Goal: Task Accomplishment & Management: Use online tool/utility

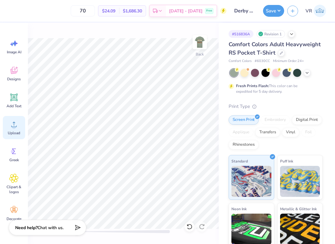
click at [12, 128] on icon at bounding box center [13, 124] width 9 height 9
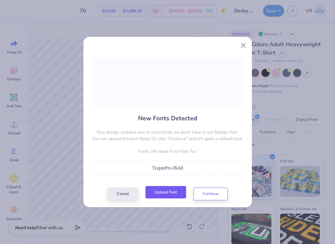
click at [167, 194] on button "Upload Font" at bounding box center [165, 192] width 41 height 13
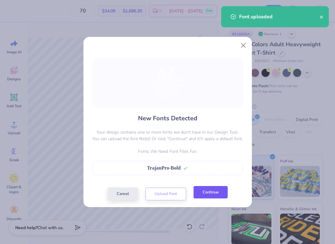
click at [209, 189] on button "Continue" at bounding box center [210, 192] width 34 height 13
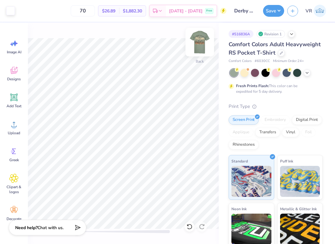
click at [200, 47] on img at bounding box center [199, 42] width 25 height 25
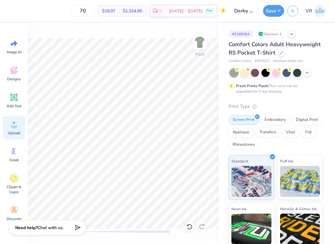
click at [12, 125] on icon at bounding box center [13, 124] width 9 height 9
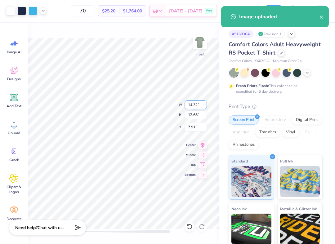
click at [192, 101] on input "14.32" at bounding box center [195, 104] width 22 height 9
type input "12.5"
click at [189, 128] on input "7.91" at bounding box center [195, 127] width 22 height 9
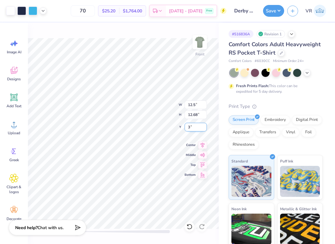
type input "3"
click at [188, 127] on input "2.30" at bounding box center [195, 127] width 22 height 9
type input "3"
click at [271, 13] on button "Save" at bounding box center [273, 10] width 21 height 12
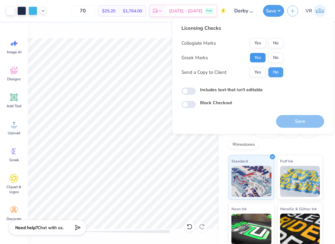
click at [255, 58] on button "Yes" at bounding box center [258, 58] width 16 height 10
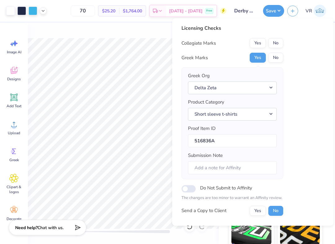
click at [275, 35] on div "Licensing Checks Collegiate Marks Yes No Greek Marks Yes No Greek Org Delta Zet…" at bounding box center [232, 122] width 102 height 196
click at [275, 39] on button "No" at bounding box center [275, 43] width 15 height 10
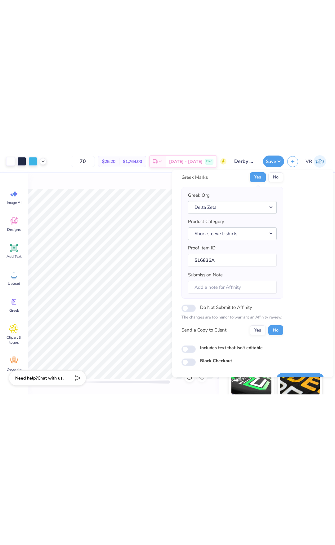
scroll to position [47, 0]
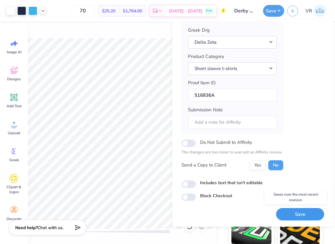
click at [292, 214] on button "Save" at bounding box center [300, 214] width 48 height 13
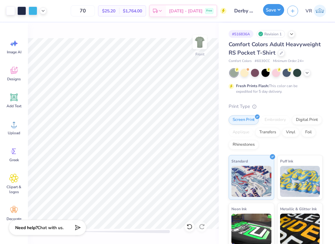
click at [278, 9] on button "Save" at bounding box center [273, 10] width 21 height 12
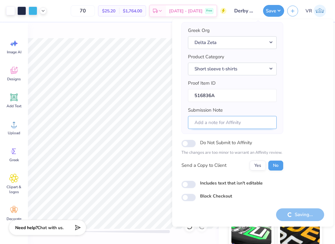
scroll to position [47, 0]
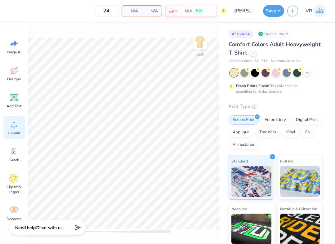
click at [16, 120] on icon at bounding box center [13, 124] width 9 height 9
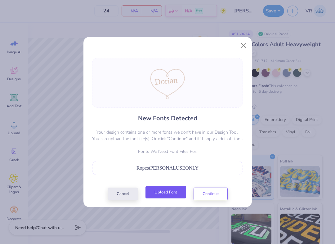
click at [162, 188] on button "Upload Font" at bounding box center [165, 192] width 41 height 13
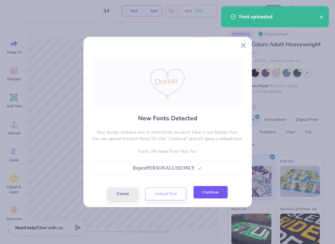
click at [211, 193] on button "Continue" at bounding box center [210, 192] width 34 height 13
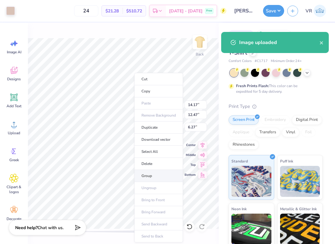
click at [158, 177] on li "Group" at bounding box center [158, 176] width 49 height 12
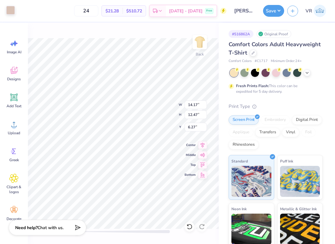
click at [11, 14] on div at bounding box center [10, 10] width 9 height 9
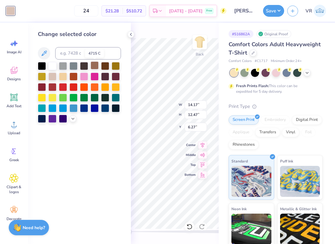
click at [91, 65] on div at bounding box center [95, 65] width 8 height 8
click at [135, 36] on div "Back W 14.17 14.17 " H 12.47 12.47 " Y 6.27 6.27 " Center Middle Top Bottom" at bounding box center [175, 133] width 88 height 221
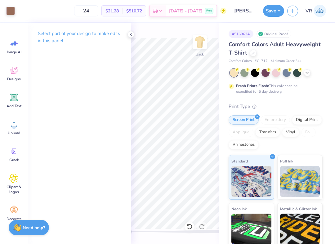
click at [130, 33] on icon at bounding box center [130, 34] width 5 height 5
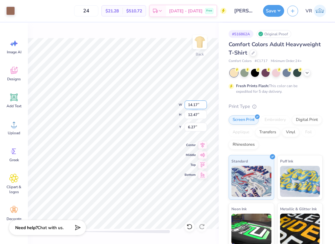
click at [194, 103] on input "14.17" at bounding box center [195, 104] width 22 height 9
type input "12"
click at [205, 126] on input "7.23" at bounding box center [195, 127] width 22 height 9
type input "3"
click at [276, 13] on button "Save" at bounding box center [273, 10] width 21 height 12
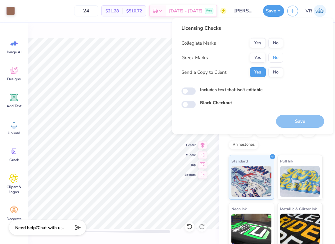
click at [274, 58] on button "No" at bounding box center [275, 58] width 15 height 10
click at [271, 47] on button "No" at bounding box center [275, 43] width 15 height 10
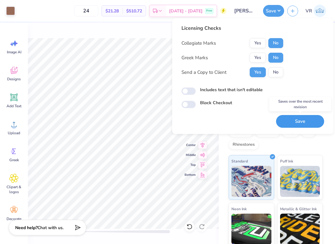
click at [291, 122] on button "Save" at bounding box center [300, 121] width 48 height 13
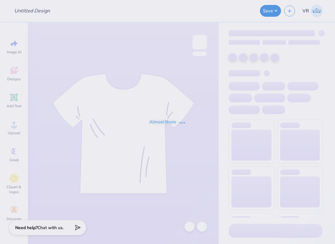
type input "Alpha Xi Delta Wedding"
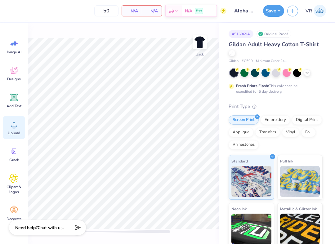
click at [17, 124] on icon at bounding box center [13, 124] width 9 height 9
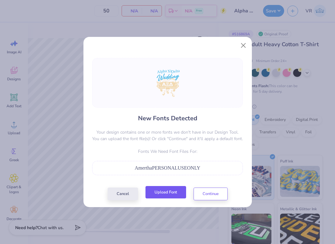
click at [159, 194] on button "Upload Font" at bounding box center [165, 192] width 41 height 13
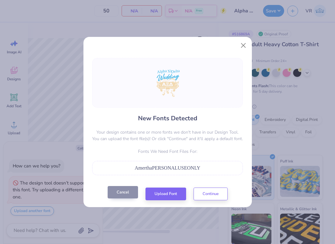
click at [121, 198] on button "Cancel" at bounding box center [123, 192] width 30 height 13
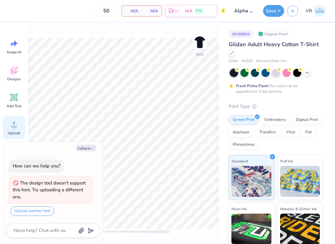
click at [17, 123] on icon at bounding box center [13, 124] width 9 height 9
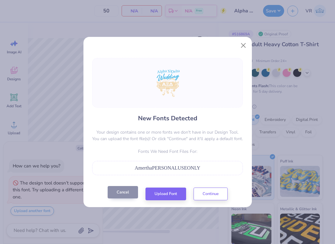
click at [123, 197] on button "Cancel" at bounding box center [123, 192] width 30 height 13
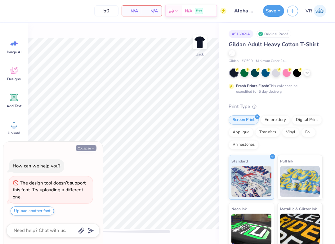
click at [88, 145] on button "Collapse" at bounding box center [86, 148] width 21 height 7
type textarea "x"
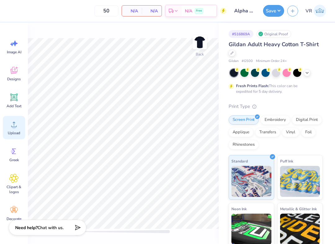
click at [19, 124] on div "Upload" at bounding box center [14, 127] width 22 height 23
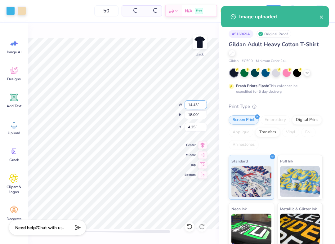
click at [198, 104] on input "14.43" at bounding box center [195, 104] width 22 height 9
type input "3.5"
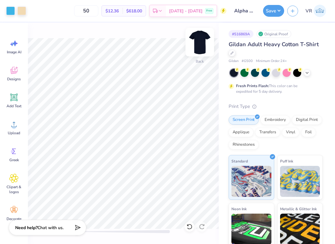
click at [204, 38] on img at bounding box center [199, 42] width 25 height 25
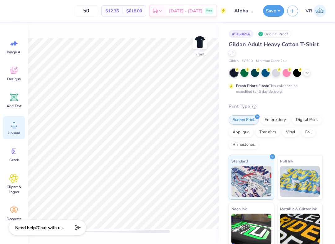
click at [9, 127] on div "Upload" at bounding box center [14, 127] width 22 height 23
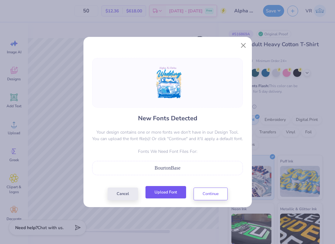
click at [167, 189] on button "Upload Font" at bounding box center [165, 192] width 41 height 13
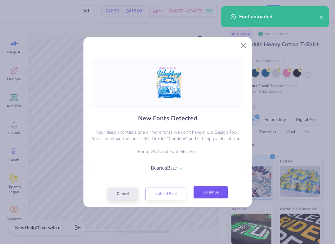
click at [200, 193] on button "Continue" at bounding box center [210, 192] width 34 height 13
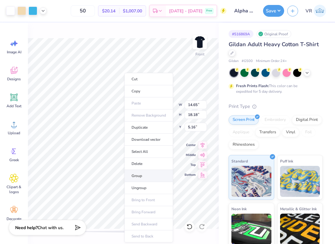
click at [146, 176] on li "Group" at bounding box center [148, 176] width 49 height 12
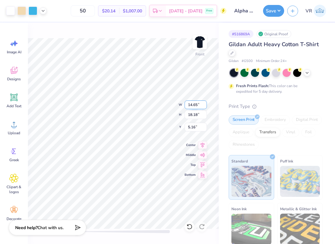
click at [198, 104] on input "14.65" at bounding box center [195, 104] width 22 height 9
type input "12.5"
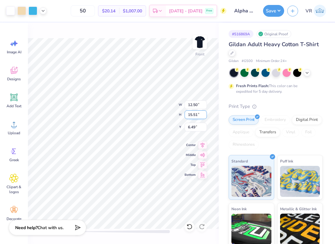
click at [193, 113] on input "15.51" at bounding box center [195, 114] width 22 height 9
type input "15"
click at [193, 129] on input "6.75" at bounding box center [195, 127] width 22 height 9
type input "3"
click at [112, 234] on div at bounding box center [123, 232] width 93 height 6
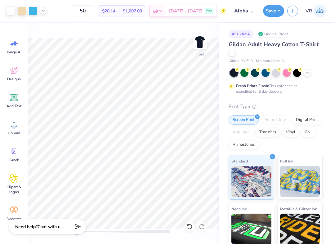
drag, startPoint x: 112, startPoint y: 233, endPoint x: 82, endPoint y: 226, distance: 30.8
click at [69, 229] on div "Art colors 50 $20.14 Per Item $1,007.00 Total Est. Delivery Sep 21 - 24 Free De…" at bounding box center [167, 122] width 335 height 244
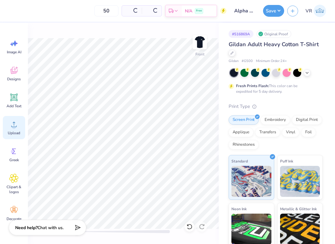
click at [11, 126] on icon at bounding box center [13, 124] width 9 height 9
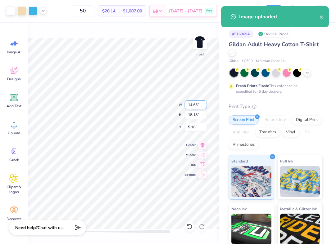
click at [194, 104] on input "14.65" at bounding box center [195, 104] width 22 height 9
type input "10.70"
type input "14.51"
type input "6.57"
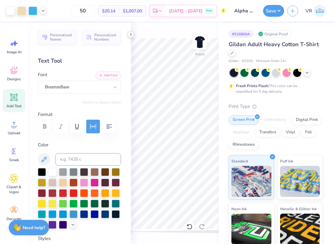
click at [131, 34] on icon at bounding box center [130, 34] width 5 height 5
click at [131, 34] on polyline at bounding box center [130, 34] width 1 height 2
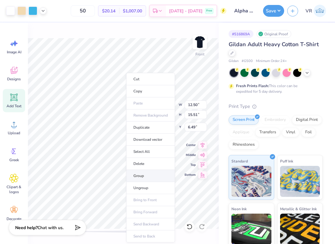
click at [145, 173] on li "Group" at bounding box center [150, 176] width 49 height 12
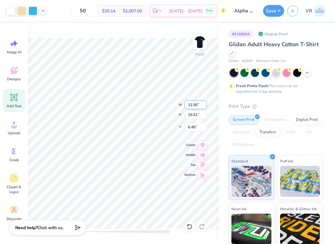
click at [194, 102] on input "12.50" at bounding box center [195, 104] width 22 height 9
type input "1"
type input "15"
click at [198, 127] on input "6.75" at bounding box center [195, 127] width 22 height 9
type input "3"
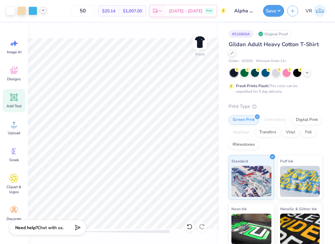
click at [44, 12] on icon at bounding box center [43, 10] width 5 height 5
click at [44, 10] on icon at bounding box center [43, 10] width 5 height 5
click at [272, 9] on button "Save" at bounding box center [273, 10] width 21 height 12
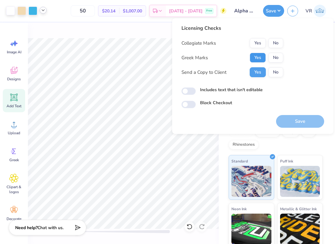
drag, startPoint x: 252, startPoint y: 56, endPoint x: 267, endPoint y: 49, distance: 16.9
click at [252, 56] on button "Yes" at bounding box center [258, 58] width 16 height 10
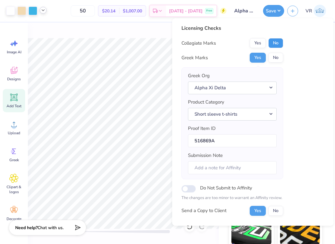
click at [274, 44] on button "No" at bounding box center [275, 43] width 15 height 10
click at [255, 42] on button "Yes" at bounding box center [258, 43] width 16 height 10
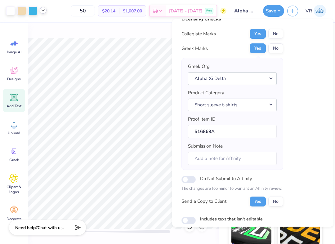
scroll to position [47, 0]
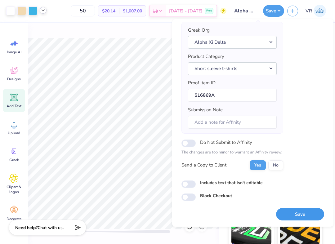
click at [295, 214] on button "Save" at bounding box center [300, 214] width 48 height 13
